Goal: Task Accomplishment & Management: Manage account settings

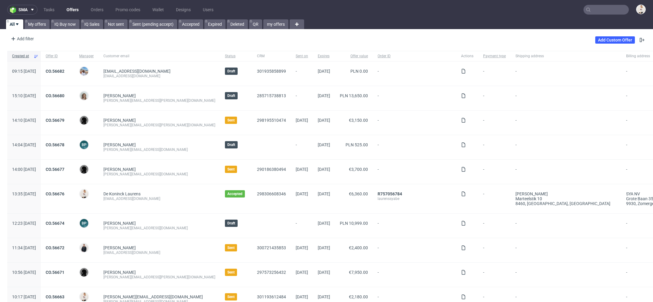
click at [599, 12] on input "text" at bounding box center [606, 10] width 45 height 10
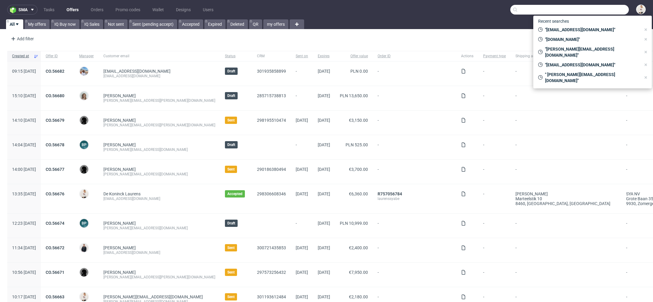
paste input "[EMAIL_ADDRESS][DOMAIN_NAME]"
type input "[EMAIL_ADDRESS][DOMAIN_NAME]"
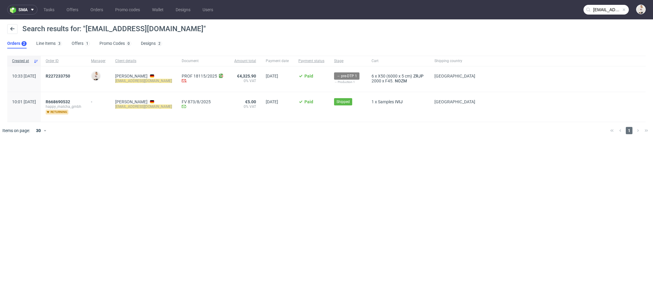
click at [66, 44] on ul "Orders 2 Line Items 3 Offers 1 Promo Codes 0 Designs 2" at bounding box center [87, 44] width 160 height 10
click at [72, 44] on link "Offers 1" at bounding box center [81, 44] width 18 height 10
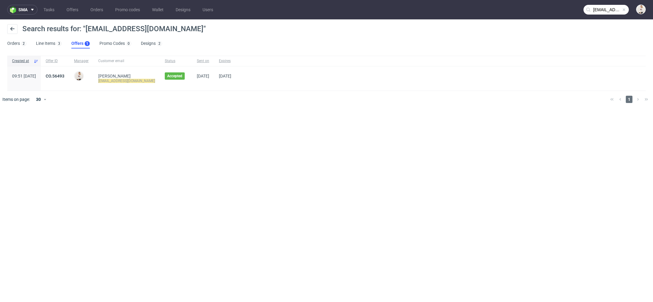
click at [64, 79] on span "CO.56493" at bounding box center [55, 78] width 19 height 10
click at [64, 74] on link "CO.56493" at bounding box center [55, 75] width 19 height 5
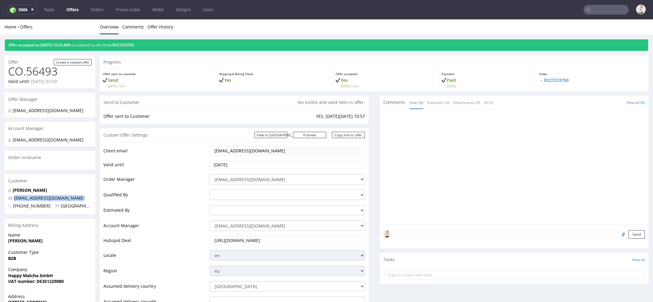
drag, startPoint x: 86, startPoint y: 203, endPoint x: 4, endPoint y: 203, distance: 82.0
copy span "[EMAIL_ADDRESS][DOMAIN_NAME]"
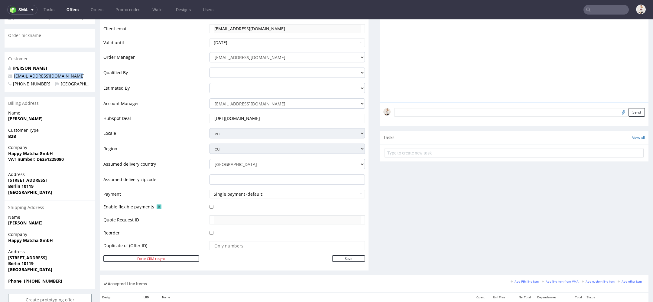
scroll to position [236, 0]
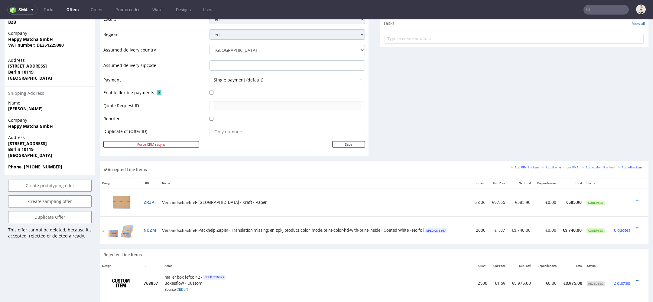
click at [636, 226] on icon at bounding box center [637, 228] width 3 height 4
click at [605, 158] on span "Edit item price" at bounding box center [613, 160] width 44 height 6
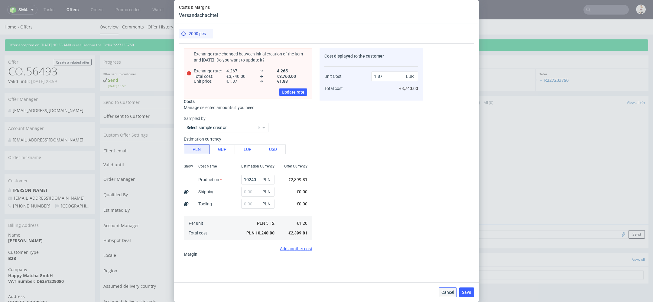
click at [446, 291] on span "Cancel" at bounding box center [448, 292] width 13 height 4
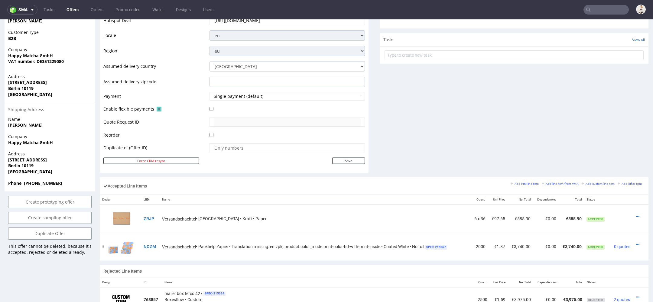
scroll to position [224, 0]
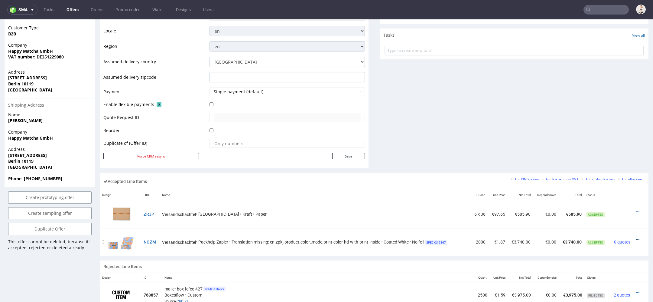
click at [636, 237] on icon at bounding box center [637, 239] width 3 height 4
click at [613, 158] on span "Edit item specification" at bounding box center [611, 161] width 45 height 6
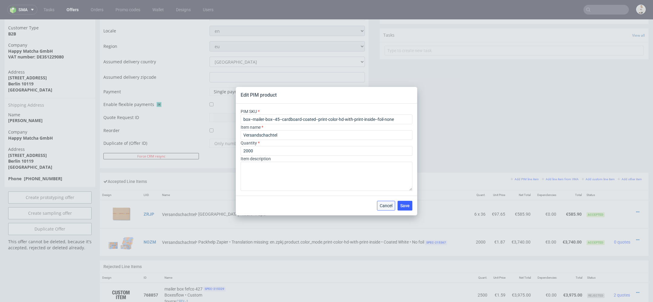
click at [384, 204] on span "Cancel" at bounding box center [386, 205] width 13 height 4
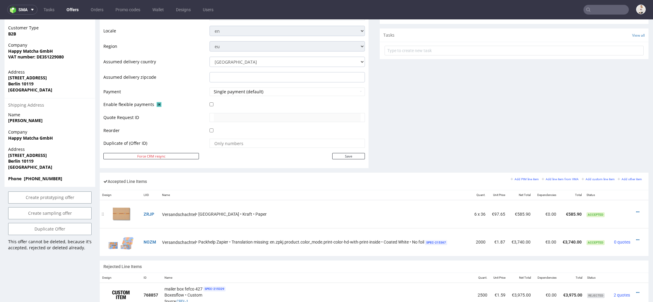
scroll to position [245, 0]
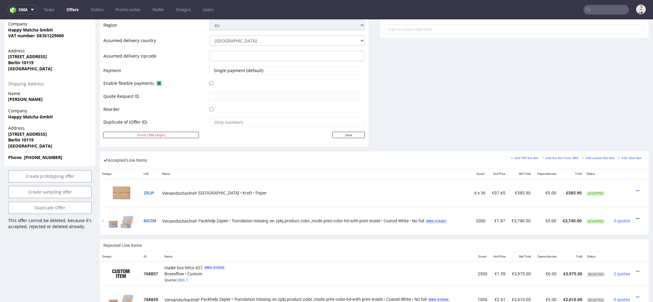
click at [636, 216] on icon at bounding box center [637, 218] width 3 height 4
click at [612, 151] on span "Edit item price" at bounding box center [613, 150] width 44 height 6
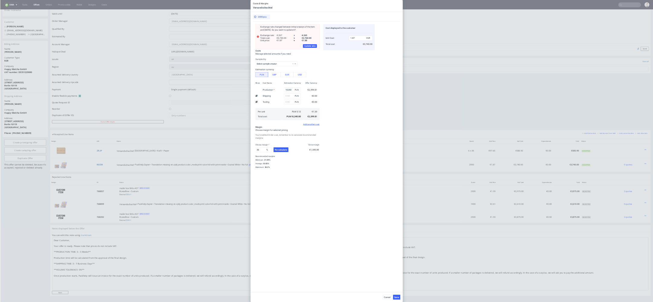
scroll to position [140, 0]
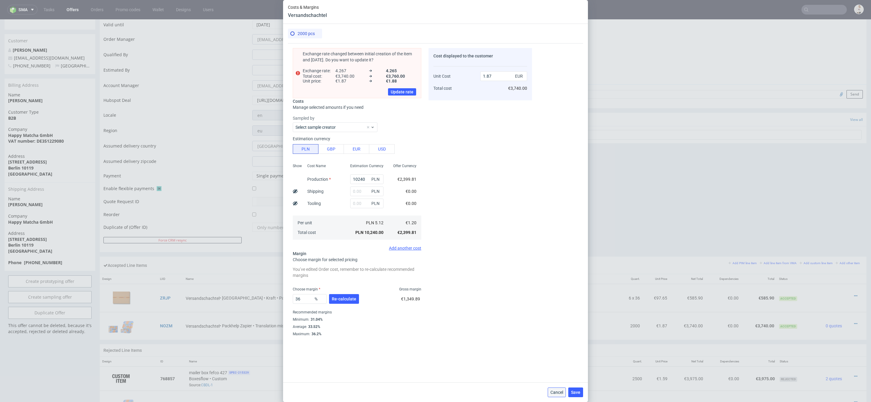
click at [548, 301] on button "Cancel" at bounding box center [557, 393] width 18 height 10
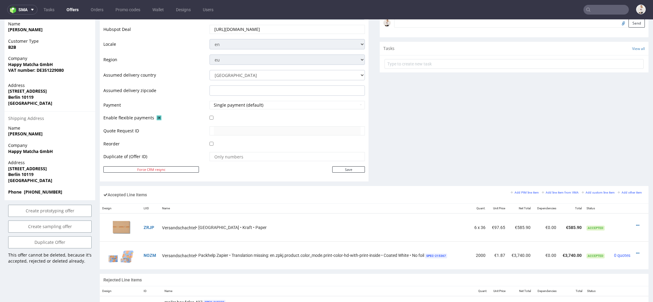
scroll to position [220, 0]
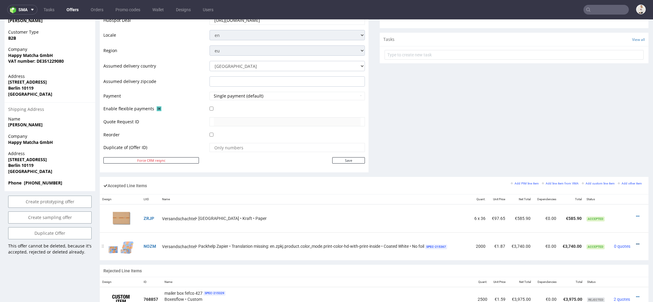
click at [636, 243] on icon at bounding box center [637, 244] width 3 height 4
click at [598, 160] on li "Edit item specification" at bounding box center [609, 164] width 55 height 11
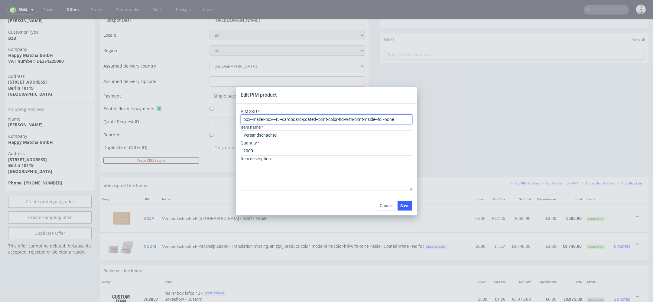
click at [297, 115] on input "box--mailer-box--45--cardboard-coated--print-color-hd-with-print-inside--foil-n…" at bounding box center [327, 119] width 172 height 10
paste input "plain--45--cardboard-white-one-side--no-print"
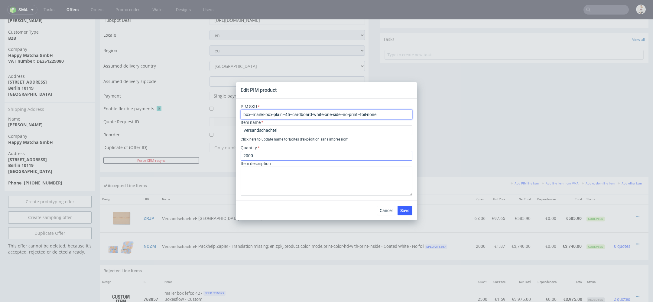
type input "box--mailer-box-plain--45--cardboard-white-one-side--no-print--foil-none"
drag, startPoint x: 259, startPoint y: 155, endPoint x: 142, endPoint y: 155, distance: 116.7
click at [142, 155] on div "Edit PIM product PIM SKU box--mailer-box-plain--45--cardboard-white-one-side--n…" at bounding box center [326, 151] width 653 height 302
type input "10000"
click at [408, 203] on div "Cancel Save" at bounding box center [326, 210] width 181 height 20
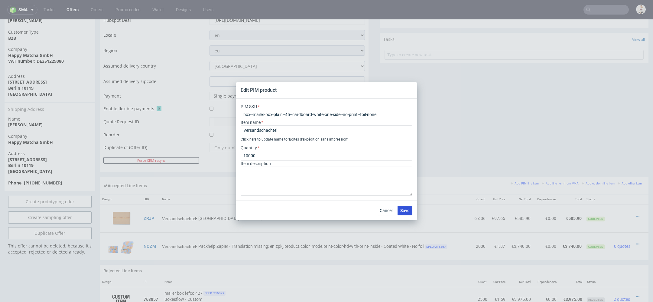
click at [408, 209] on span "Save" at bounding box center [404, 210] width 9 height 4
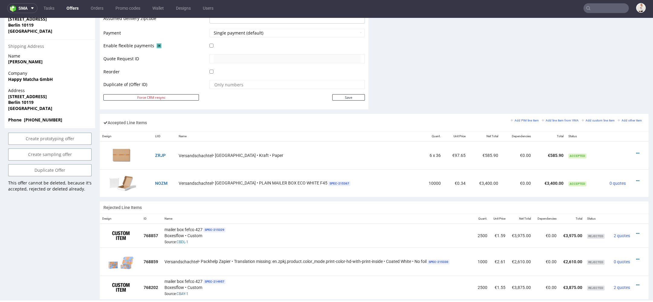
scroll to position [296, 0]
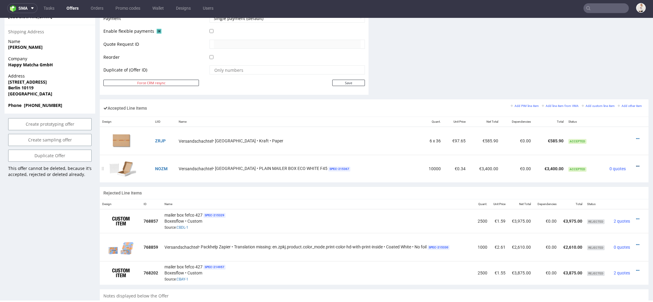
click at [636, 164] on icon at bounding box center [637, 166] width 3 height 4
click at [614, 97] on span "Edit item price" at bounding box center [613, 98] width 44 height 6
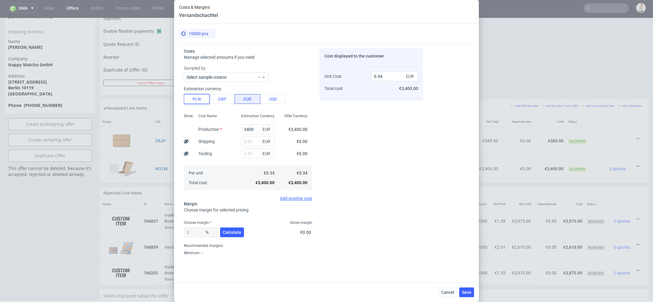
click at [193, 102] on button "PLN" at bounding box center [197, 99] width 26 height 10
type input "0.08"
click at [253, 132] on input "3400" at bounding box center [257, 129] width 33 height 10
type input "5600"
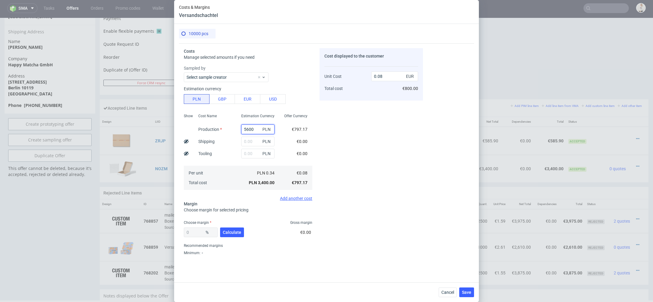
type input "0.13"
type input "5600"
click at [398, 142] on div "Cost displayed to the customer Unit Cost Total cost 0.13 EUR €1,300.00" at bounding box center [371, 153] width 103 height 210
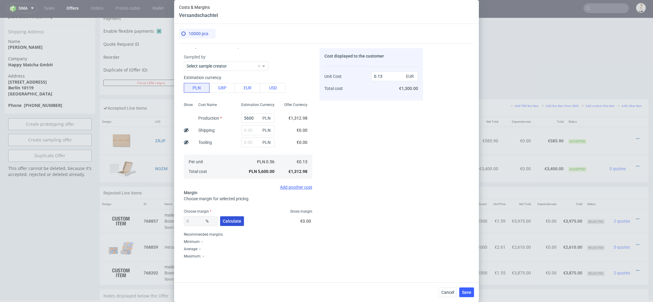
click at [240, 221] on span "Calculate" at bounding box center [232, 221] width 18 height 4
type input "37.54"
type input "0.21"
click at [200, 232] on div "Recommended margins" at bounding box center [248, 233] width 129 height 7
drag, startPoint x: 201, startPoint y: 220, endPoint x: 70, endPoint y: 196, distance: 133.7
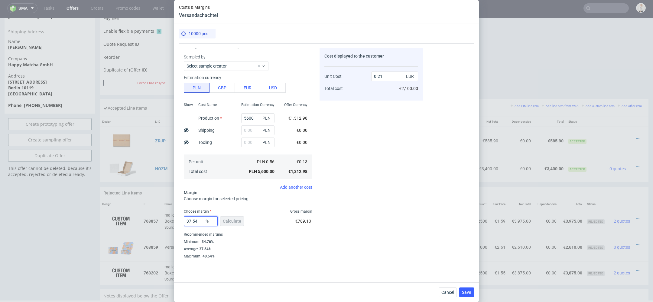
click at [70, 196] on div "Costs & Margins Versandschachtel 10000 pcs Costs Manage selected amounts if you…" at bounding box center [326, 151] width 653 height 302
type input "5"
type input "0.14"
type input "50"
type input "0.26"
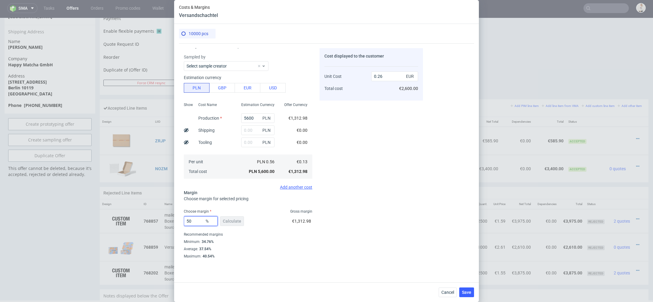
drag, startPoint x: 198, startPoint y: 220, endPoint x: 172, endPoint y: 219, distance: 26.7
click at [172, 219] on div "Costs & Margins Versandschachtel 10000 pcs Costs Manage selected amounts if you…" at bounding box center [326, 151] width 653 height 302
click at [342, 232] on div "Cost displayed to the customer Unit Cost Total cost 0.26 EUR €2,600.00" at bounding box center [371, 153] width 103 height 210
drag, startPoint x: 201, startPoint y: 220, endPoint x: 117, endPoint y: 209, distance: 84.4
click at [117, 209] on div "Costs & Margins Versandschachtel 10000 pcs Costs Manage selected amounts if you…" at bounding box center [326, 151] width 653 height 302
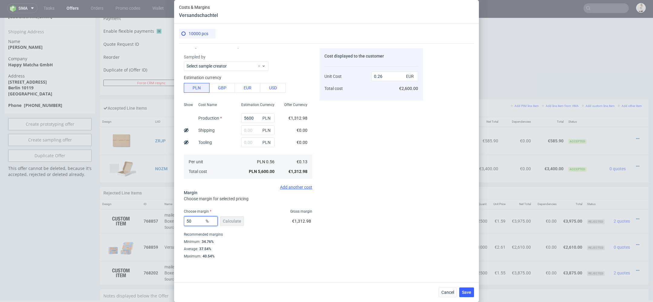
type input "7"
type input "0.14"
type input "70"
type input "0.44"
type input "7"
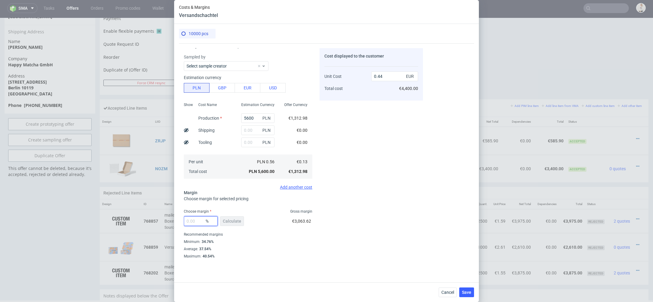
type input "0"
type input "0.13"
type input "60"
type input "0.33"
type input "6"
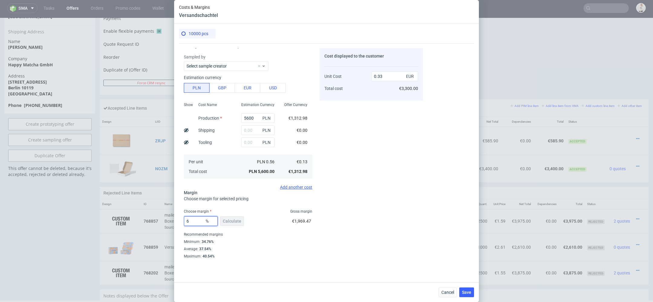
type input "0.14"
type input "66"
type input "0.39"
type input "6"
type input "0.14"
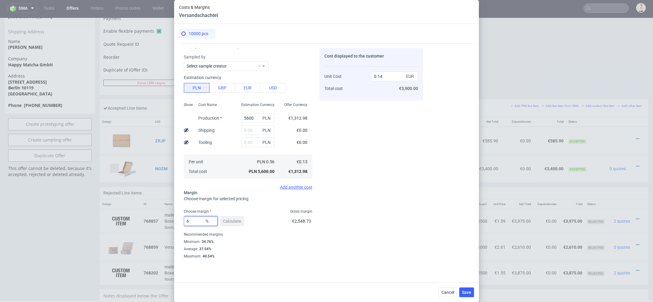
type input "65"
type input "0.38"
type input "6"
type input "0.14"
type input "64"
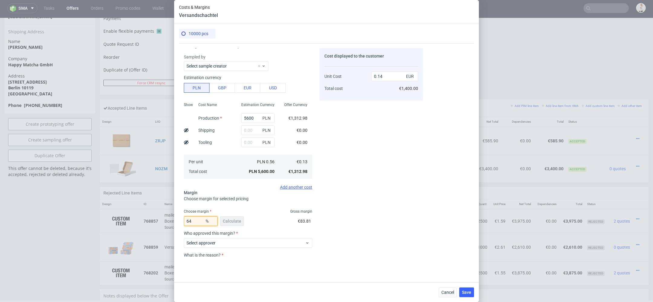
type input "0.36"
type input "64.5"
type input "0.37"
type input "646"
type input "-0.02"
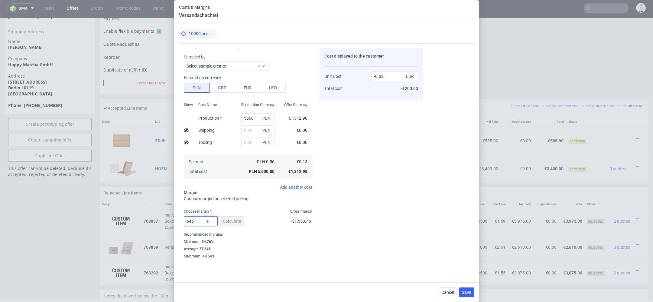
type input "64"
type input "0.36"
type input "64.6"
type input "0.37"
type input "6"
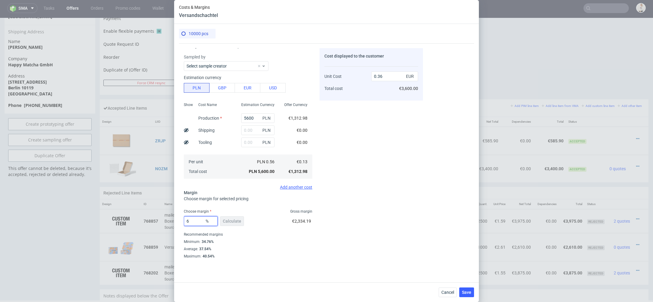
type input "0.14"
type input "65"
type input "0.38"
click at [331, 234] on div "Cost displayed to the customer Unit Cost Total cost 0.38 EUR €3,800.00" at bounding box center [371, 153] width 103 height 210
click at [194, 221] on input "65" at bounding box center [201, 221] width 34 height 10
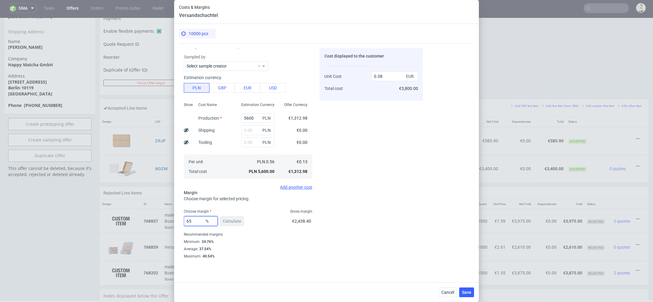
type input "6"
type input "0.14"
type input "64"
type input "0.36"
type input "64.99"
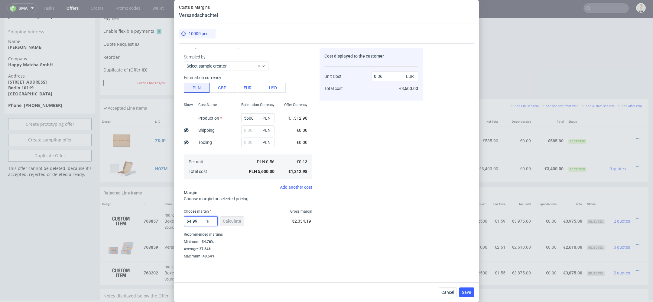
type input "0.38"
type input "64.96"
type input "0.37"
type input "64.99"
type input "0.38"
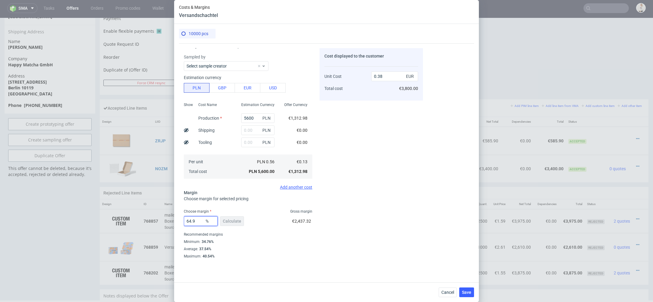
type input "64.98"
type input "0.37"
type input "64.98"
click at [435, 206] on div "Costs Manage selected amounts if you need Sampled by Select sample creator Esti…" at bounding box center [326, 160] width 295 height 234
click at [469, 291] on span "Save" at bounding box center [466, 292] width 9 height 4
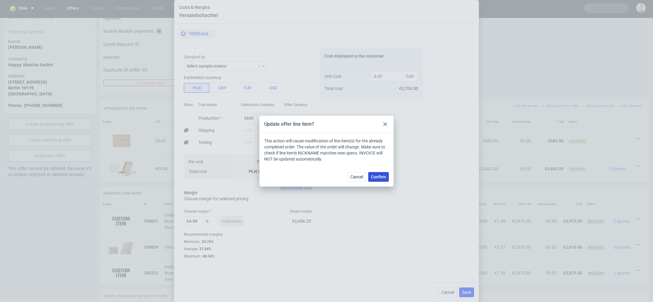
click at [380, 176] on span "Confirm" at bounding box center [378, 177] width 15 height 4
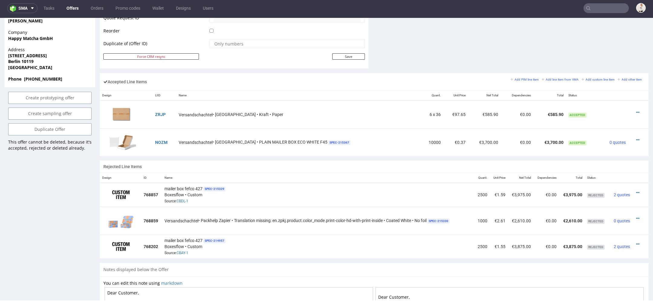
scroll to position [304, 0]
